Goal: Transaction & Acquisition: Purchase product/service

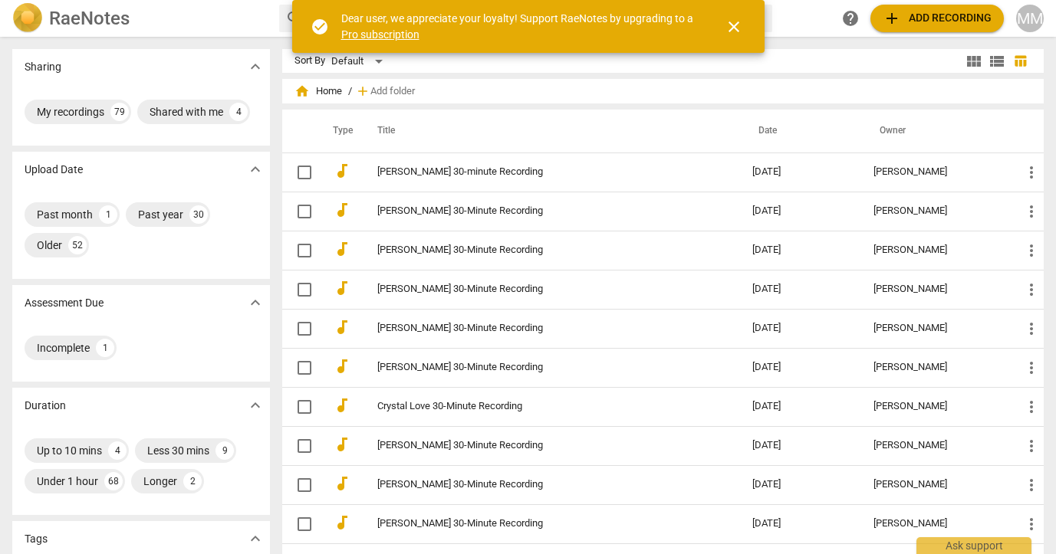
click at [919, 21] on span "add Add recording" at bounding box center [937, 18] width 109 height 18
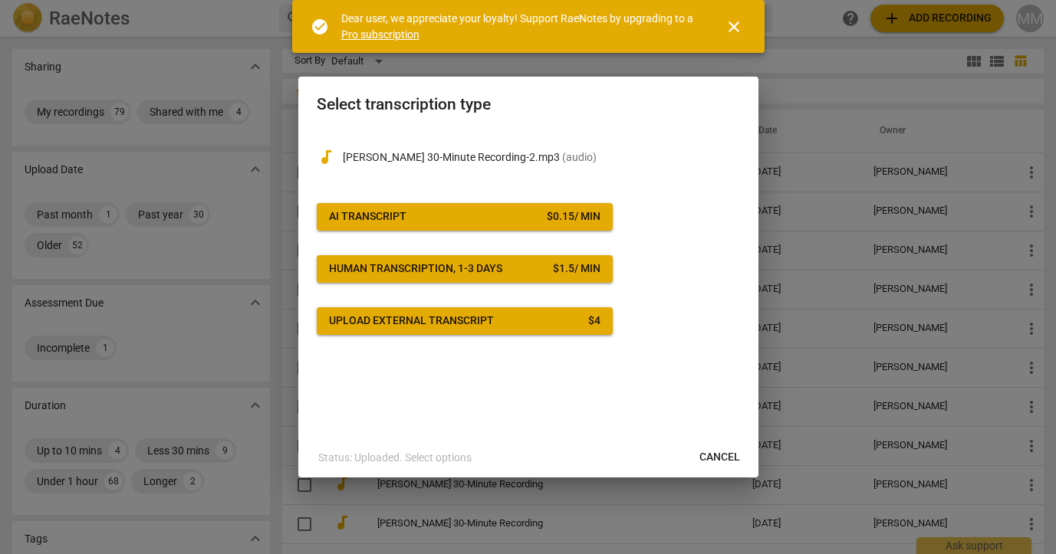
click at [413, 216] on span "AI Transcript $ 0.15 / min" at bounding box center [464, 216] width 271 height 15
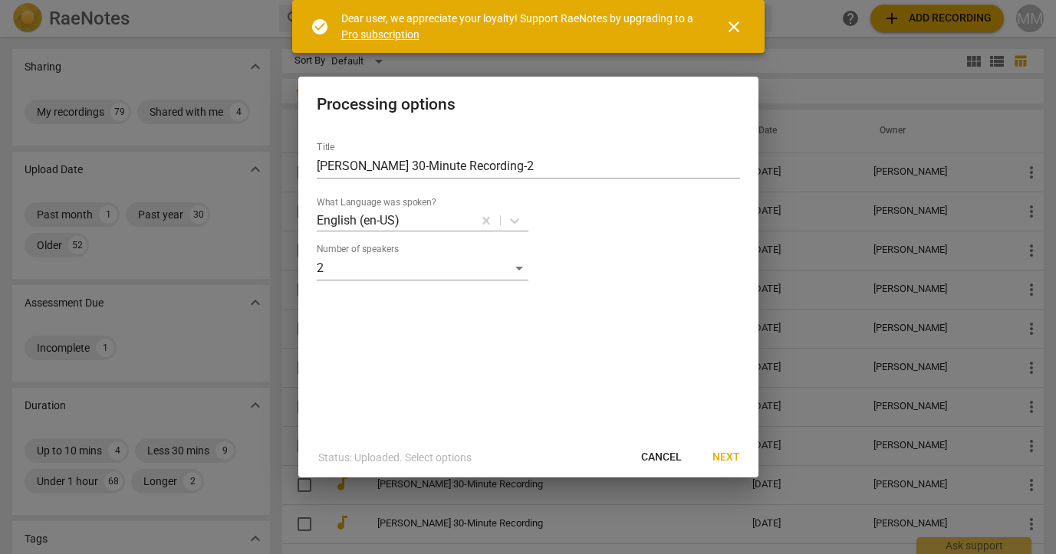
click at [726, 456] on span "Next" at bounding box center [726, 457] width 28 height 15
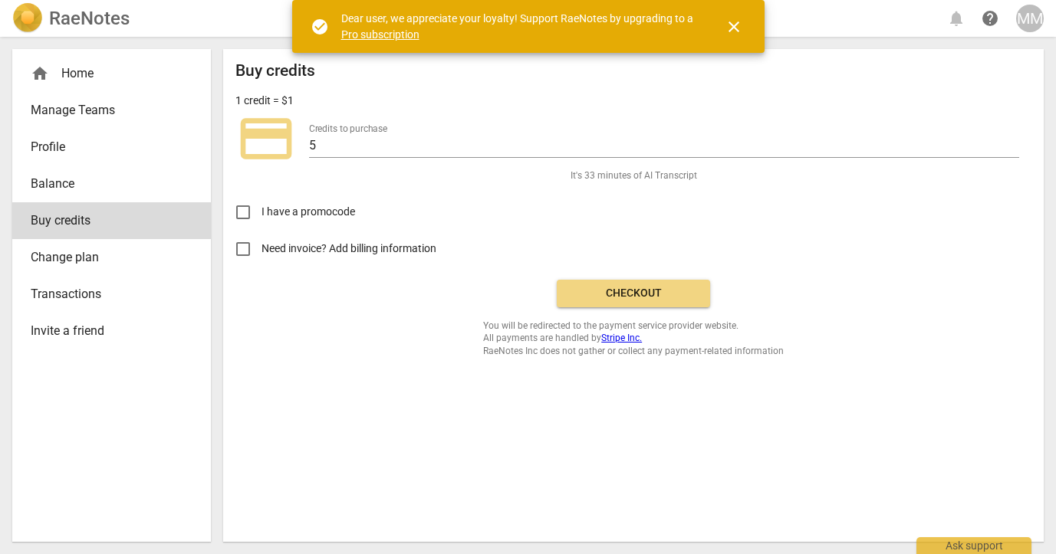
click at [630, 294] on span "Checkout" at bounding box center [633, 293] width 129 height 15
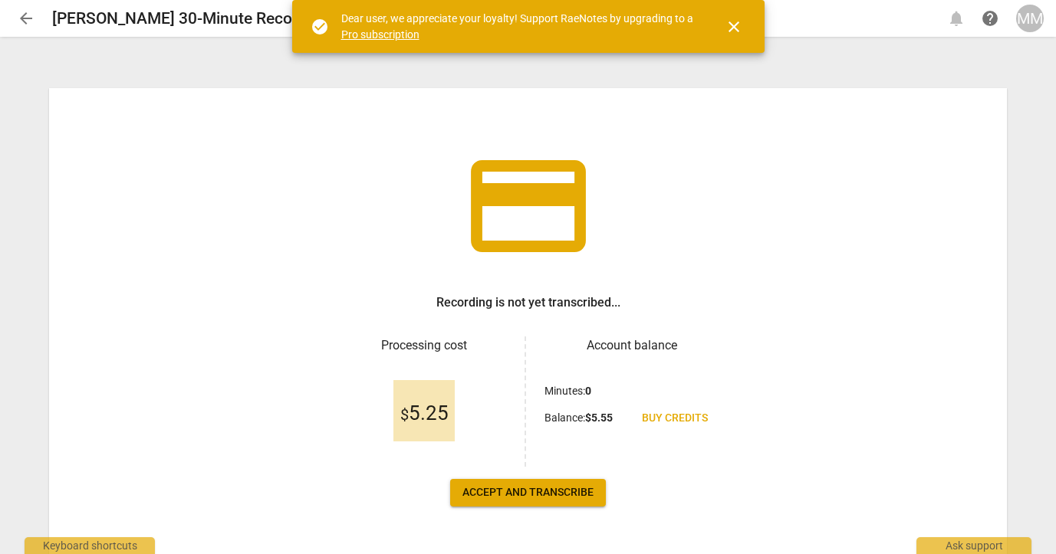
click at [525, 492] on span "Accept and transcribe" at bounding box center [527, 492] width 131 height 15
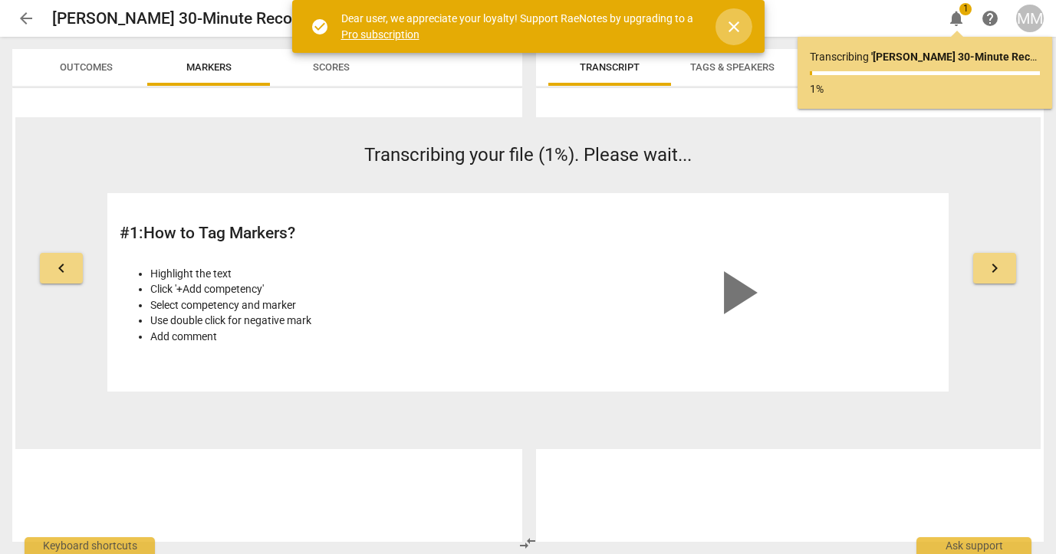
click at [732, 27] on span "close" at bounding box center [734, 27] width 18 height 18
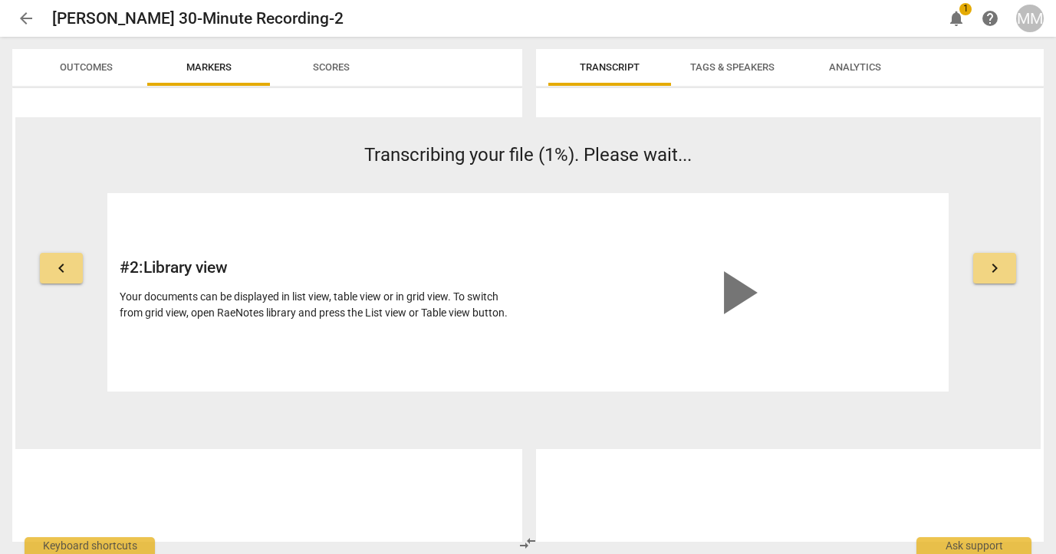
click at [708, 71] on span "Tags & Speakers" at bounding box center [732, 67] width 84 height 12
click at [610, 63] on span "Transcript" at bounding box center [610, 67] width 60 height 12
click at [24, 16] on span "arrow_back" at bounding box center [26, 18] width 18 height 18
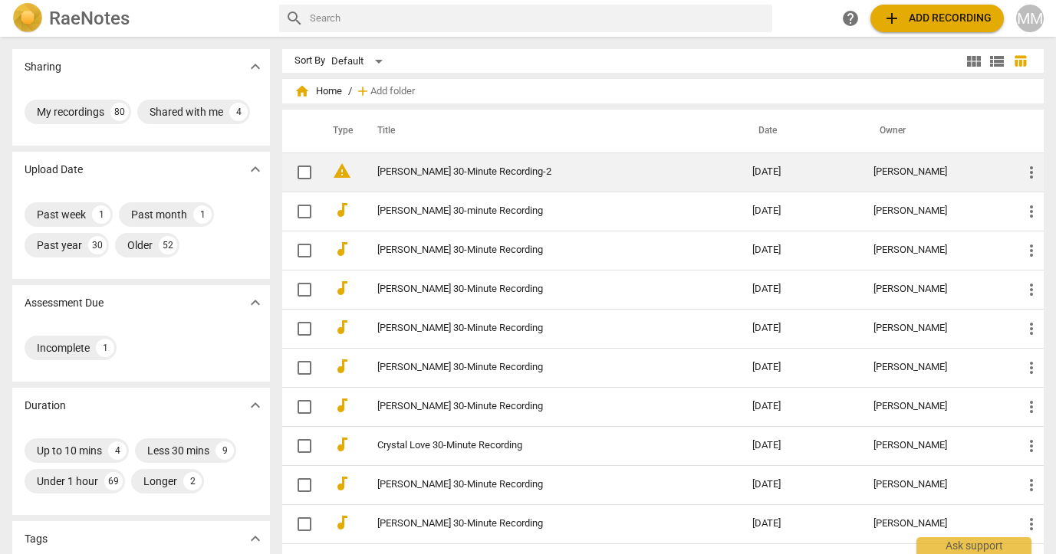
click at [423, 173] on link "[PERSON_NAME] 30-Minute Recording-2" at bounding box center [536, 172] width 319 height 12
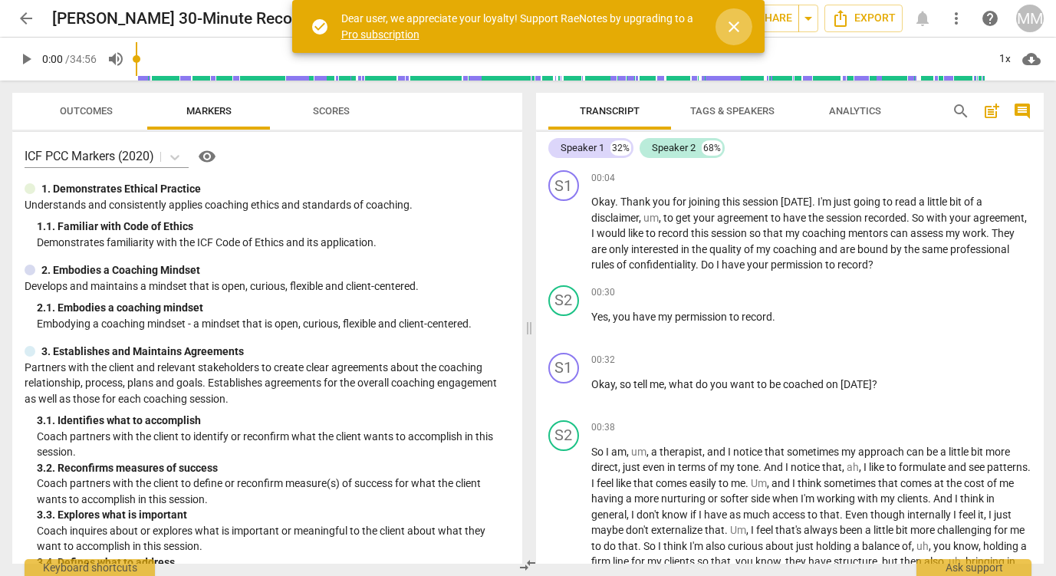
click at [732, 26] on span "close" at bounding box center [734, 27] width 18 height 18
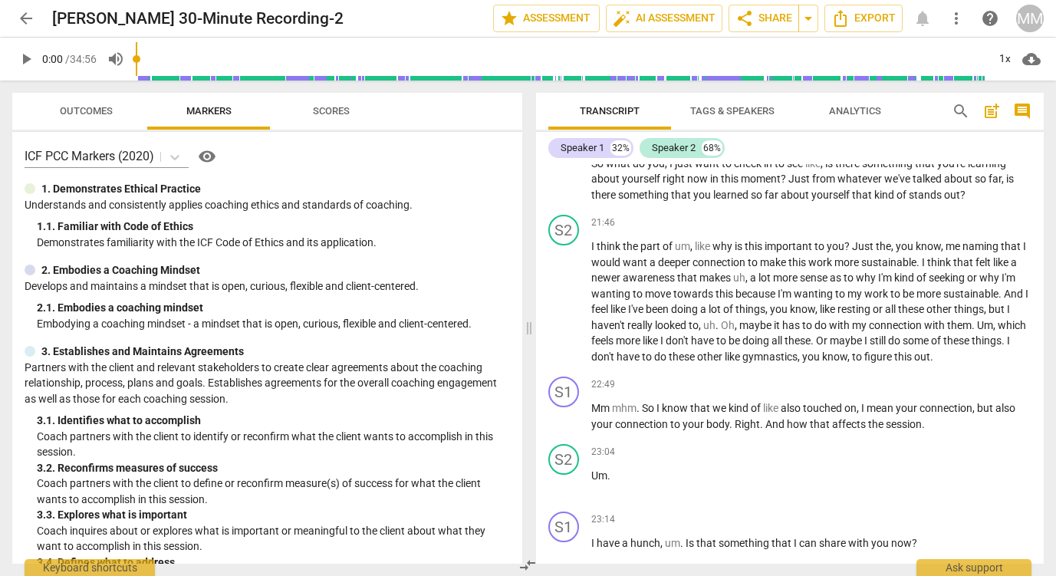
scroll to position [5011, 0]
